Goal: Check status: Check status

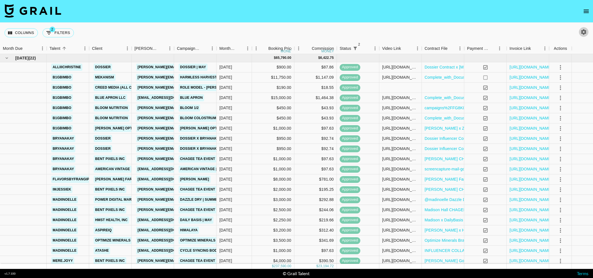
click at [583, 31] on icon "button" at bounding box center [583, 32] width 7 height 7
select select "[DATE]"
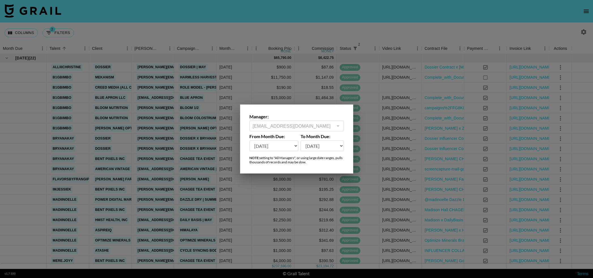
click at [361, 27] on div at bounding box center [296, 139] width 593 height 278
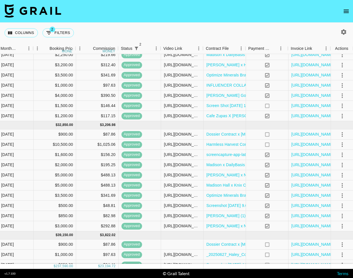
scroll to position [165, 219]
click at [23, 35] on button "Columns" at bounding box center [21, 32] width 33 height 9
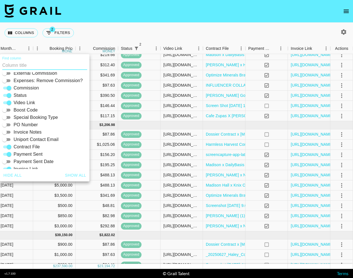
scroll to position [121, 0]
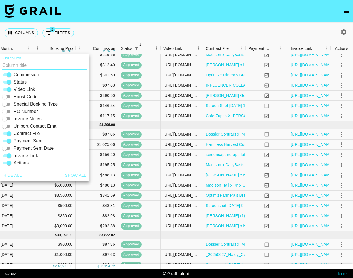
click at [8, 148] on input "Payment Sent Date" at bounding box center [4, 148] width 20 height 7
checkbox input "true"
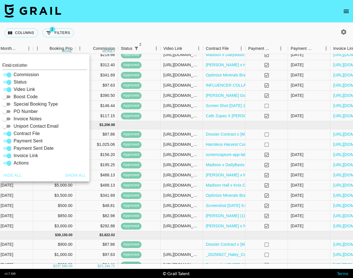
scroll to position [186, 219]
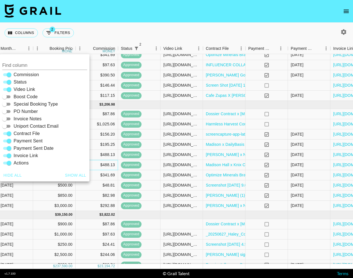
click at [111, 169] on div "$488.13" at bounding box center [97, 165] width 42 height 10
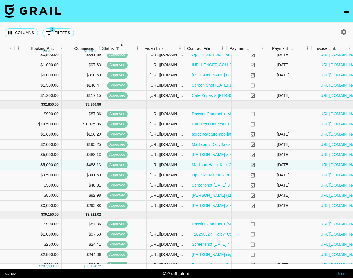
scroll to position [186, 237]
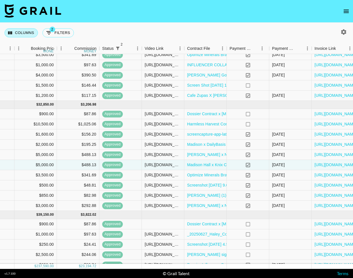
click at [22, 31] on button "Columns" at bounding box center [21, 32] width 33 height 9
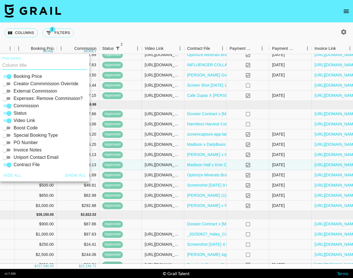
scroll to position [121, 0]
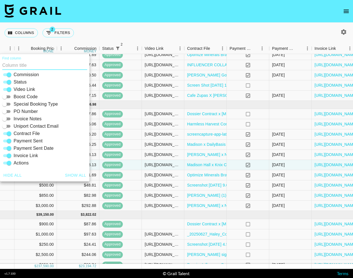
click at [8, 149] on input "Payment Sent Date" at bounding box center [9, 148] width 20 height 7
checkbox input "false"
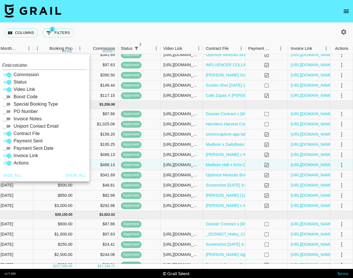
scroll to position [186, 219]
click at [149, 28] on div "Columns 2 Filters + Booking" at bounding box center [176, 33] width 353 height 20
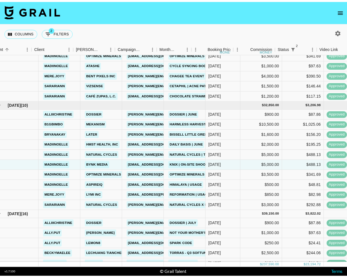
scroll to position [185, 0]
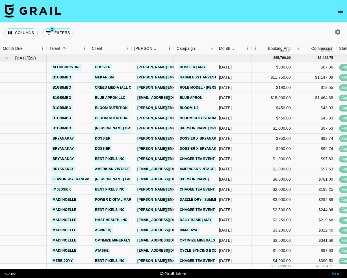
click at [338, 32] on icon "button" at bounding box center [338, 32] width 7 height 7
select select "[DATE]"
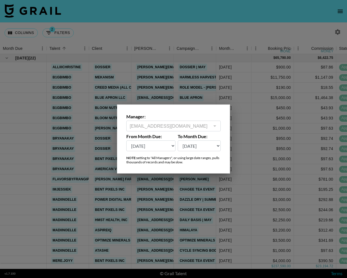
click at [186, 30] on div at bounding box center [173, 139] width 347 height 278
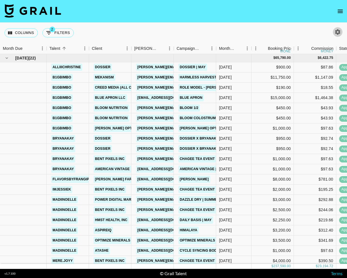
click at [339, 32] on icon "button" at bounding box center [338, 32] width 7 height 7
select select "[DATE]"
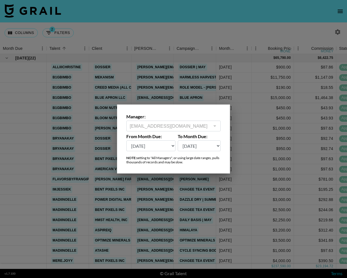
drag, startPoint x: 250, startPoint y: 40, endPoint x: 243, endPoint y: 86, distance: 46.3
click at [249, 40] on div at bounding box center [173, 139] width 347 height 278
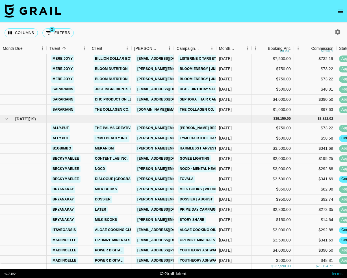
scroll to position [452, 0]
